Goal: Transaction & Acquisition: Purchase product/service

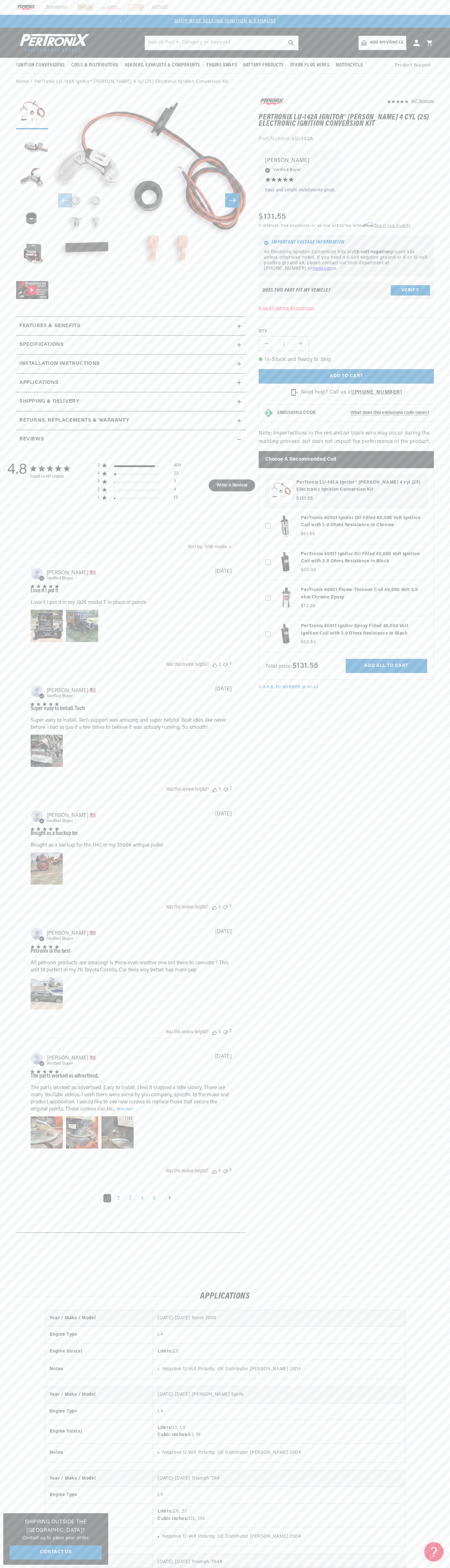
click at [47, 30] on header "BETTER SEARCH RESULTS Add your vehicle's year, make, and model to find parts be…" at bounding box center [225, 43] width 450 height 30
click at [440, 792] on section "447 Reviews" at bounding box center [225, 667] width 450 height 1152
click at [187, 1567] on html "Skip to content Your cart Your cart is empty Get the right parts the first time…" at bounding box center [225, 784] width 450 height 1568
click at [7, 841] on section "447 Reviews" at bounding box center [225, 667] width 450 height 1152
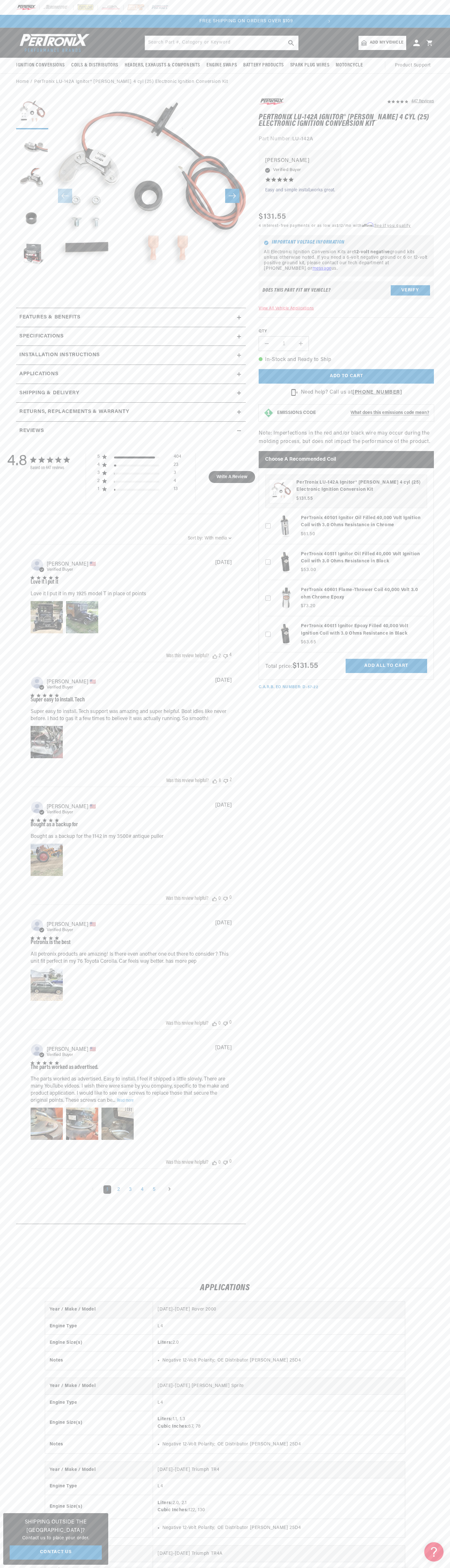
scroll to position [0, 196]
